Goal: Check status: Check status

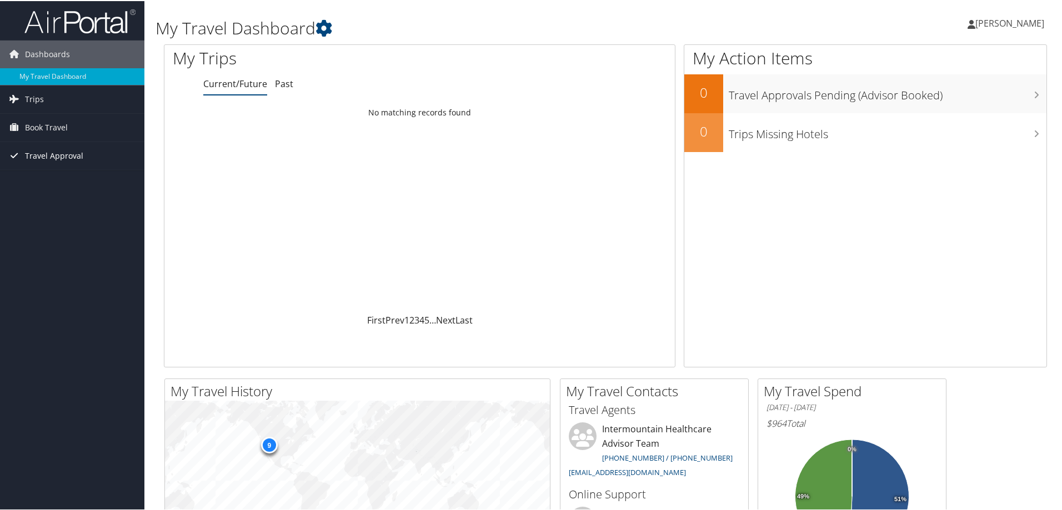
click at [31, 149] on span "Travel Approval" at bounding box center [54, 155] width 58 height 28
click at [43, 175] on link "Pending Trip Approvals" at bounding box center [72, 177] width 144 height 17
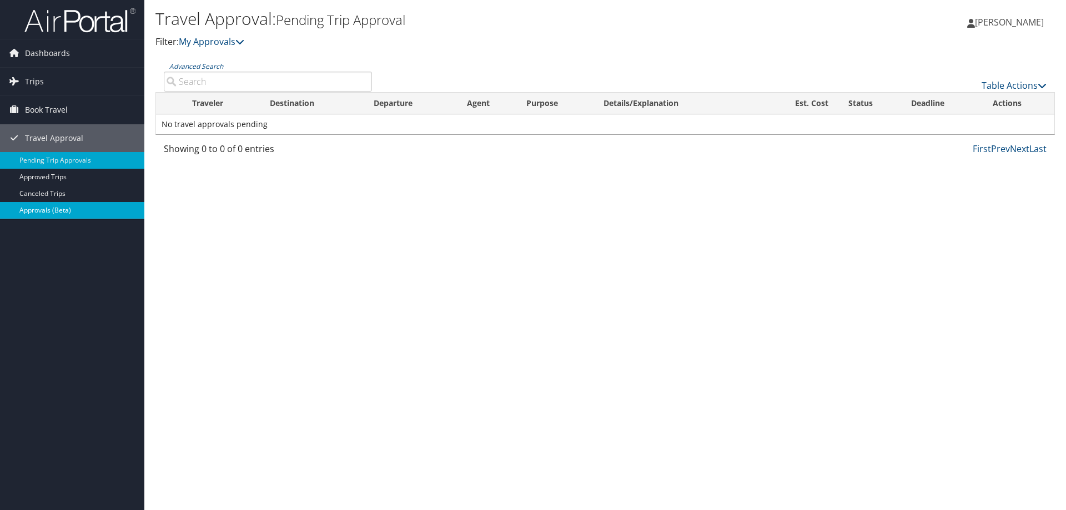
click at [52, 215] on link "Approvals (Beta)" at bounding box center [72, 210] width 144 height 17
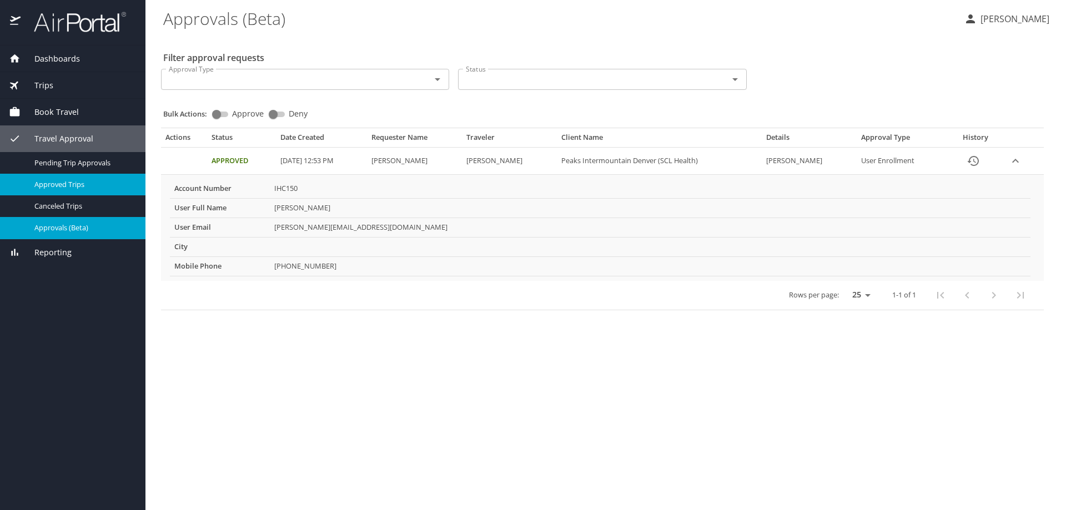
click at [85, 176] on link "Approved Trips" at bounding box center [72, 185] width 145 height 22
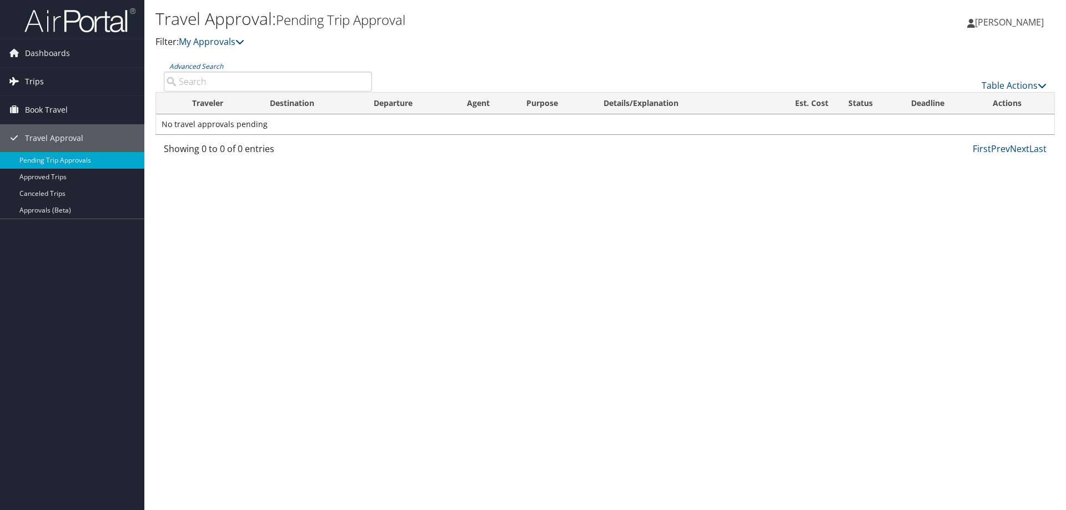
click at [42, 84] on span "Trips" at bounding box center [34, 82] width 19 height 28
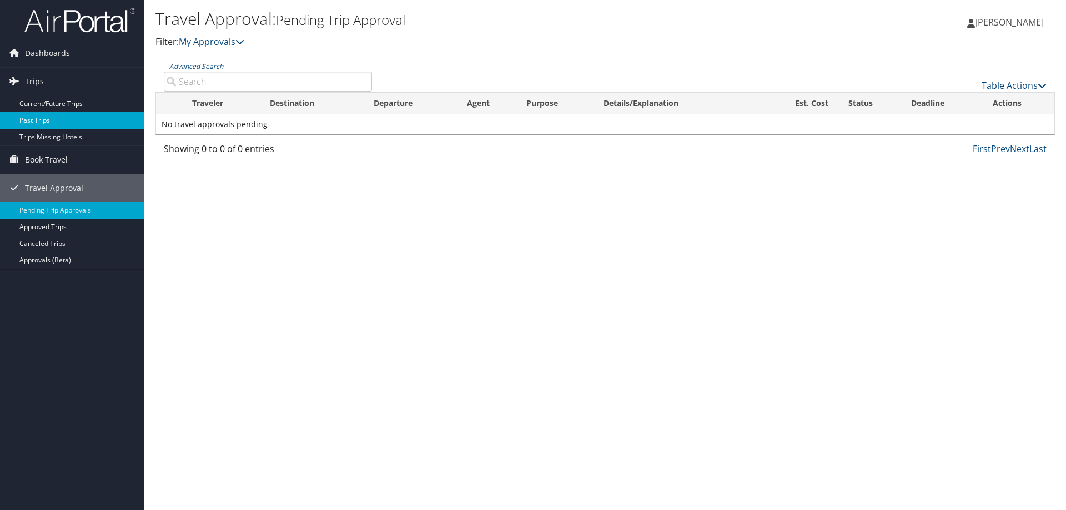
click at [32, 119] on link "Past Trips" at bounding box center [72, 120] width 144 height 17
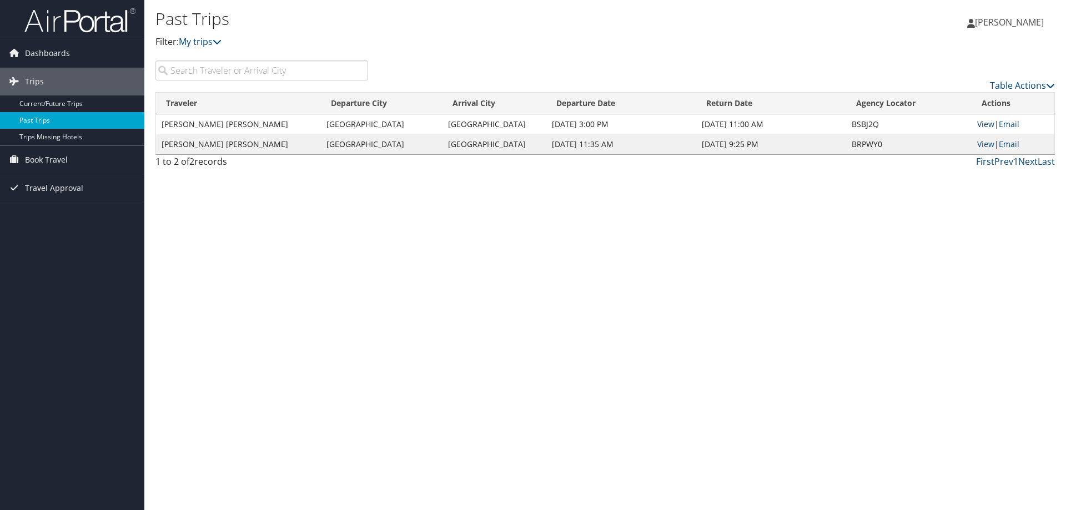
click at [987, 125] on link "View" at bounding box center [985, 124] width 17 height 11
click at [979, 143] on link "View" at bounding box center [985, 144] width 17 height 11
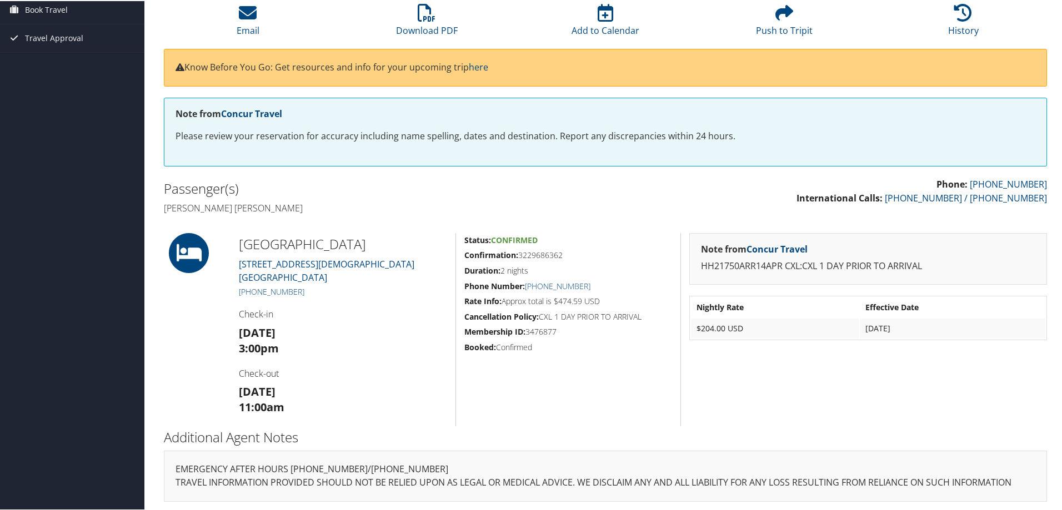
scroll to position [103, 0]
